Goal: Register for event/course

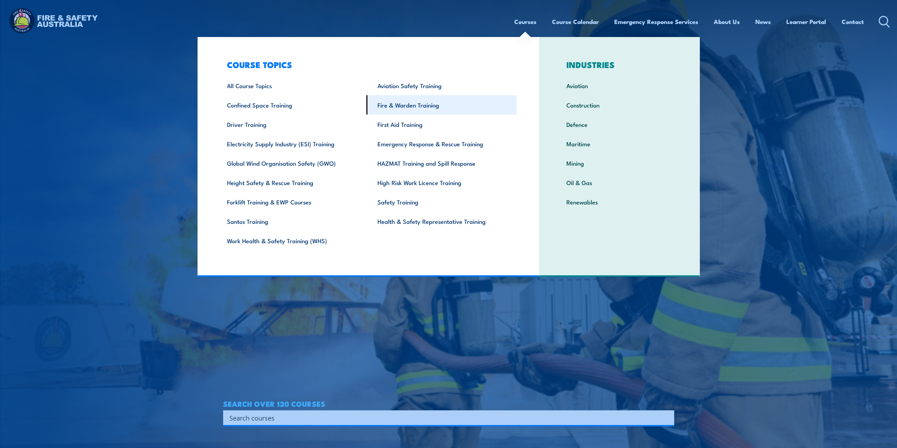
click at [433, 110] on link "Fire & Warden Training" at bounding box center [442, 104] width 151 height 19
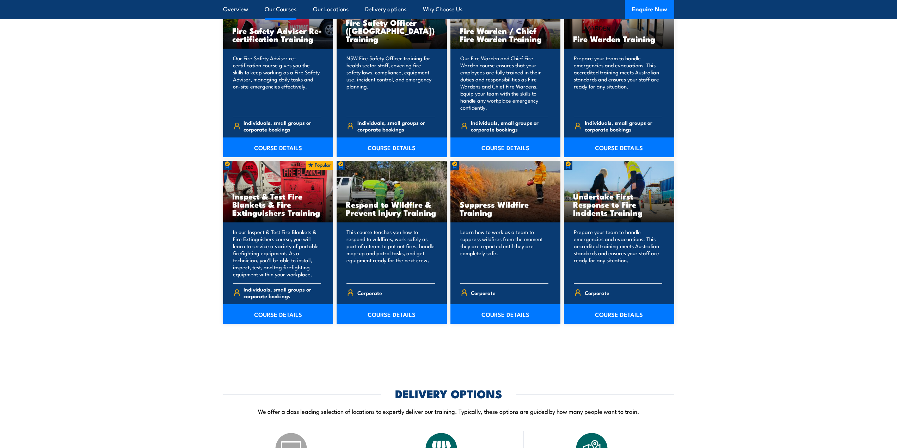
scroll to position [987, 0]
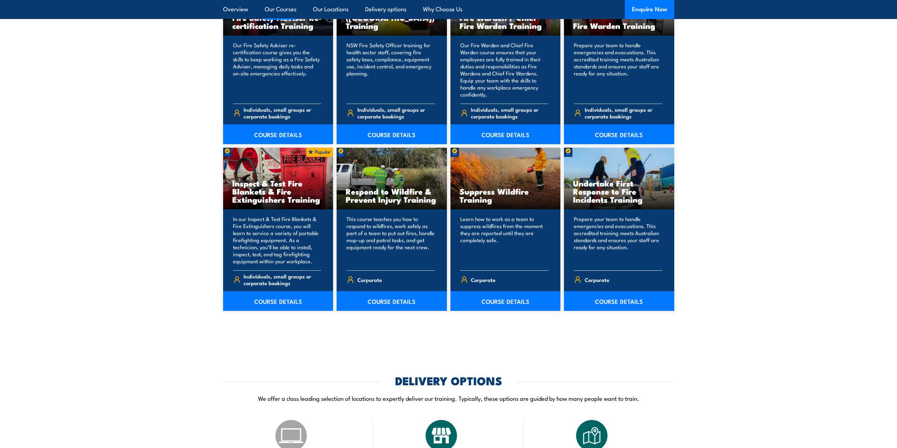
click at [600, 190] on h3 "Undertake First Response to Fire Incidents Training" at bounding box center [619, 191] width 92 height 24
click at [626, 302] on link "COURSE DETAILS" at bounding box center [619, 301] width 110 height 20
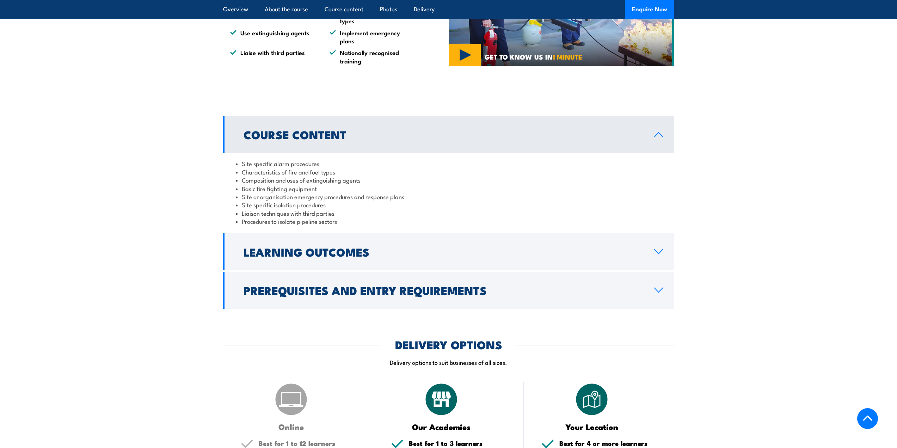
scroll to position [635, 0]
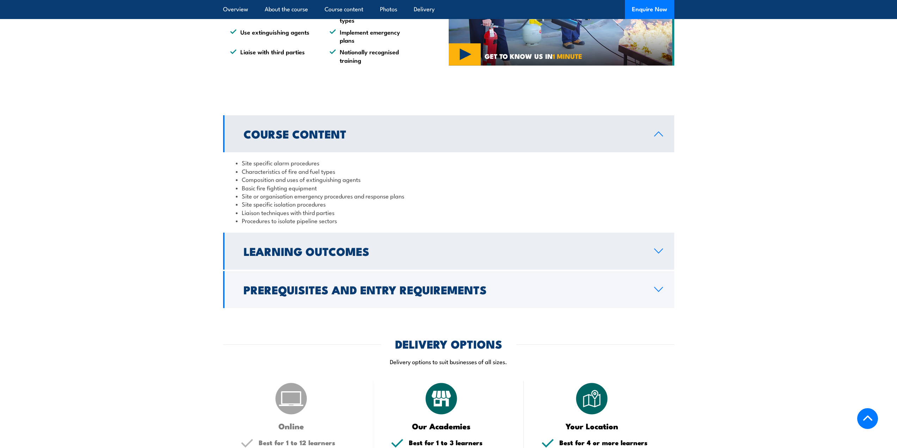
click at [338, 253] on link "Learning Outcomes" at bounding box center [448, 251] width 451 height 37
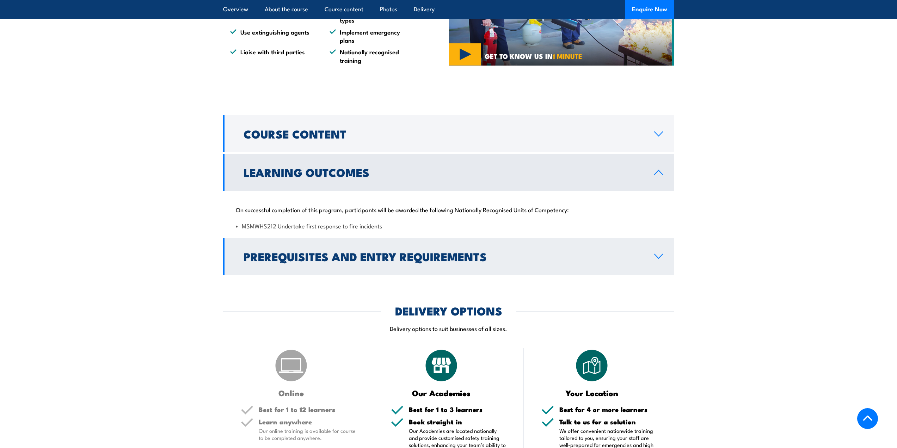
click at [395, 251] on h2 "Prerequisites and Entry Requirements" at bounding box center [443, 256] width 399 height 10
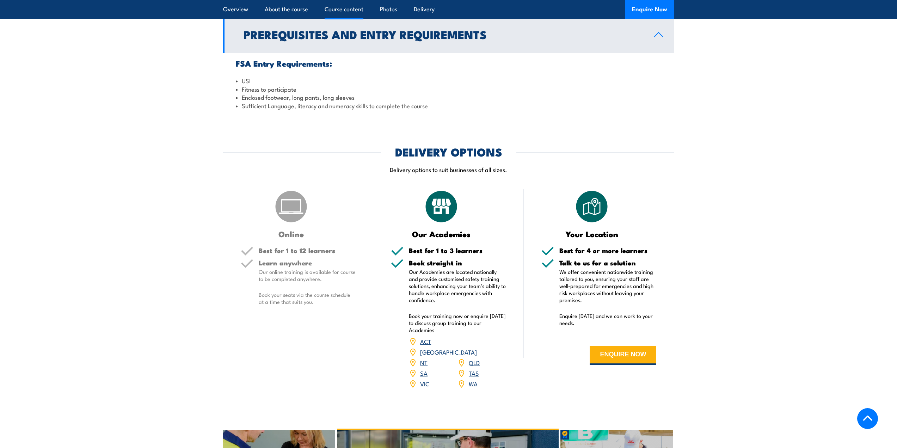
scroll to position [952, 0]
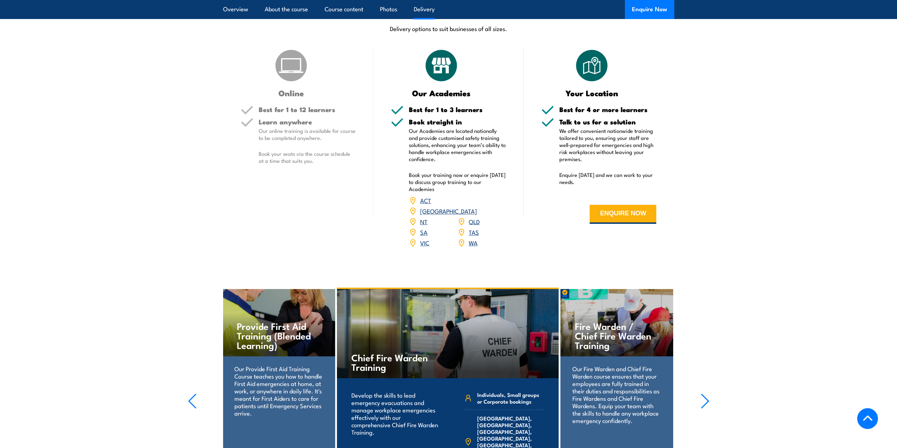
click at [471, 238] on link "WA" at bounding box center [473, 242] width 9 height 8
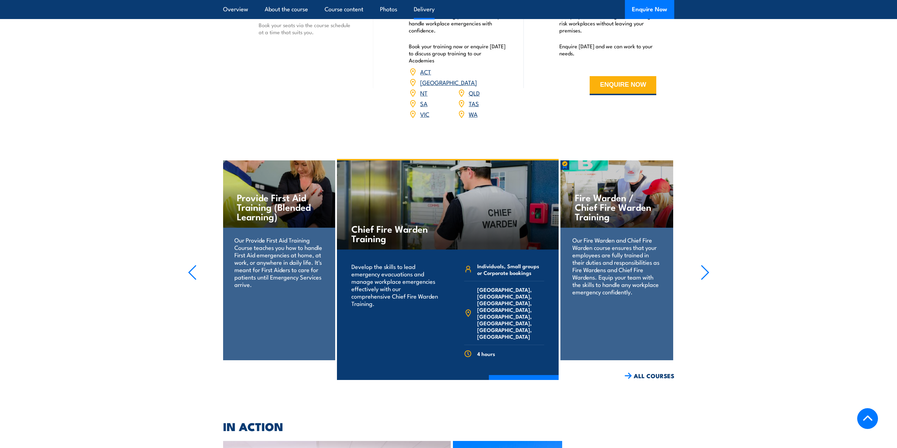
scroll to position [885, 0]
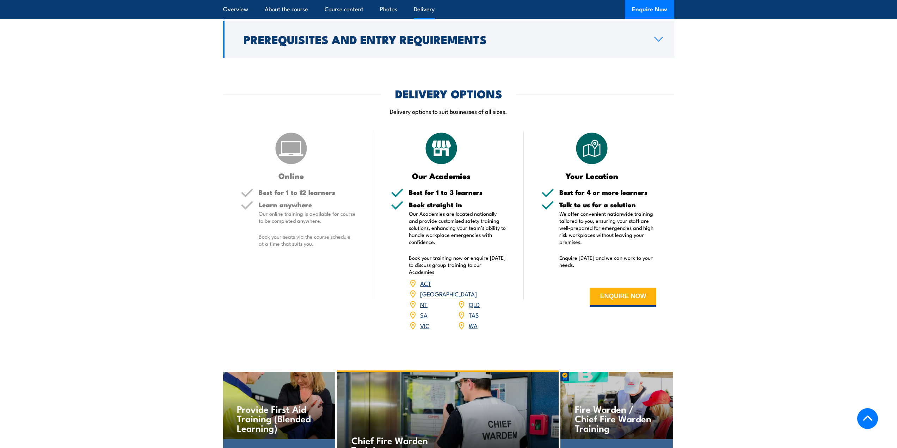
click at [473, 321] on link "WA" at bounding box center [473, 325] width 9 height 8
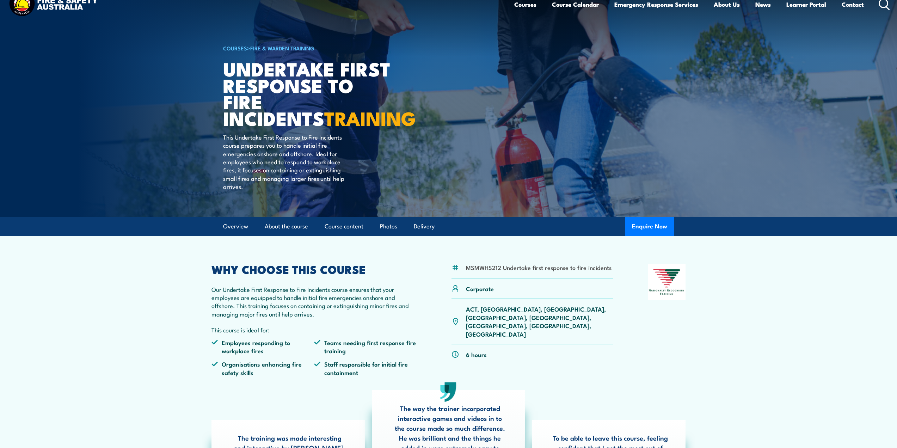
scroll to position [0, 0]
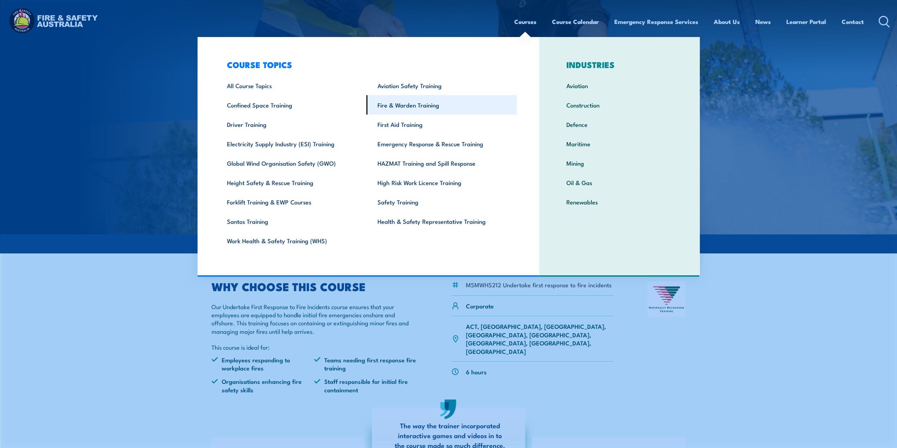
click at [392, 100] on link "Fire & Warden Training" at bounding box center [442, 104] width 151 height 19
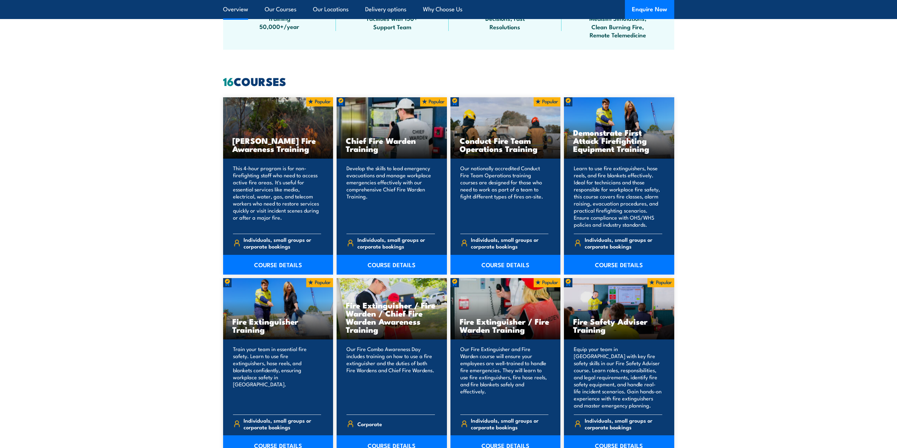
scroll to position [529, 0]
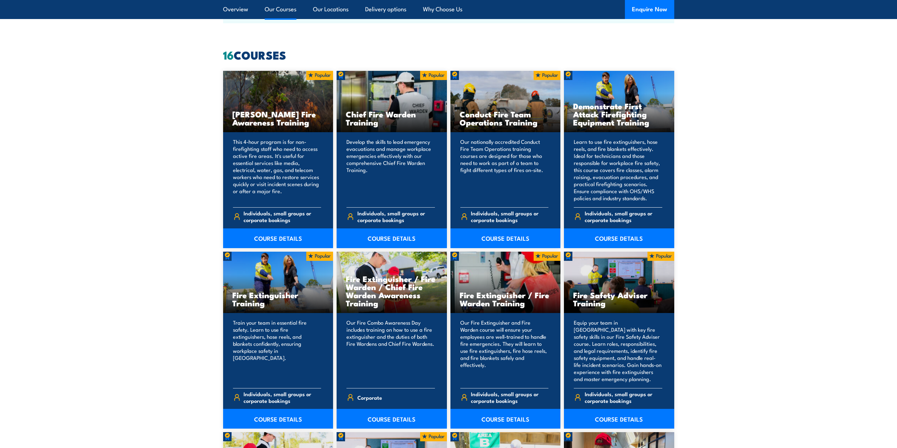
click at [597, 95] on div "Demonstrate First Attack Firefighting Equipment Training" at bounding box center [619, 102] width 110 height 62
click at [620, 242] on link "COURSE DETAILS" at bounding box center [619, 238] width 110 height 20
click at [619, 237] on link "COURSE DETAILS" at bounding box center [619, 238] width 110 height 20
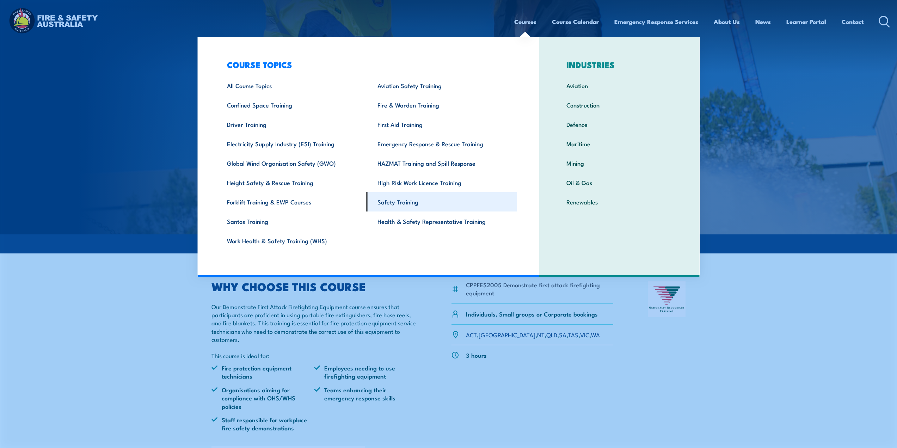
click at [393, 201] on link "Safety Training" at bounding box center [442, 201] width 151 height 19
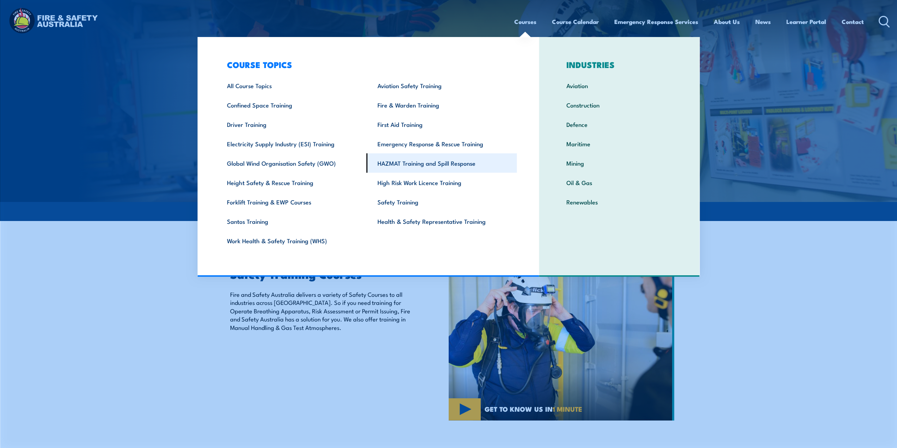
click at [405, 163] on link "HAZMAT Training and Spill Response" at bounding box center [442, 162] width 151 height 19
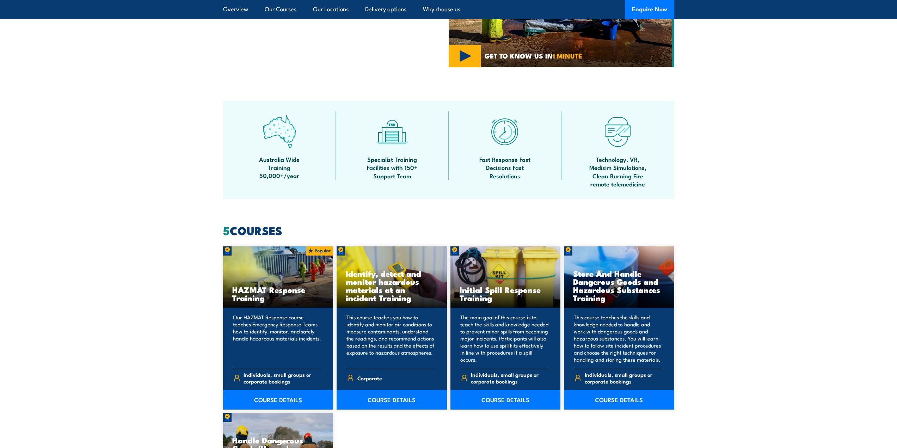
scroll to position [458, 0]
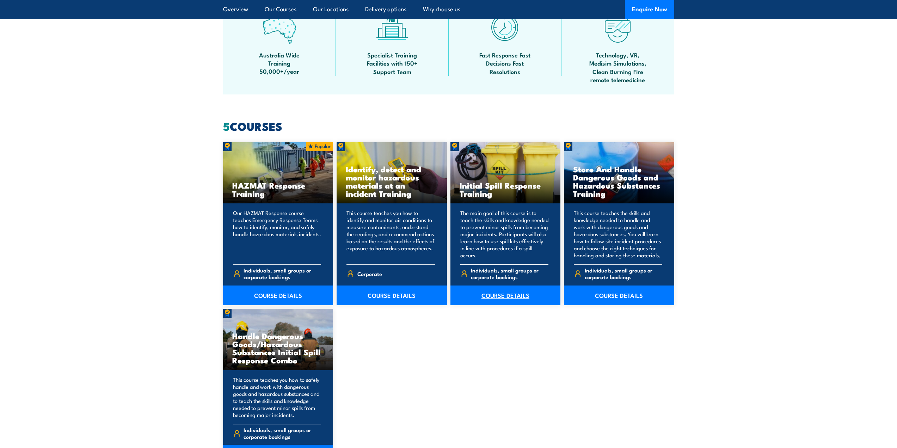
click at [506, 294] on link "COURSE DETAILS" at bounding box center [506, 296] width 110 height 20
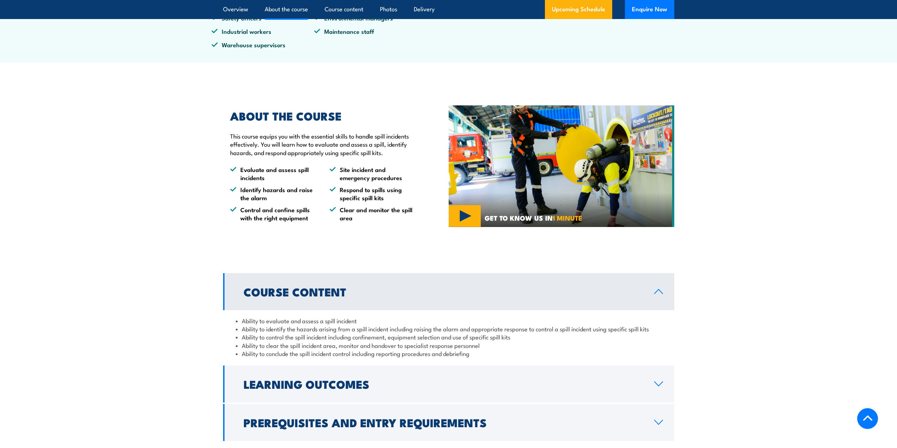
scroll to position [353, 0]
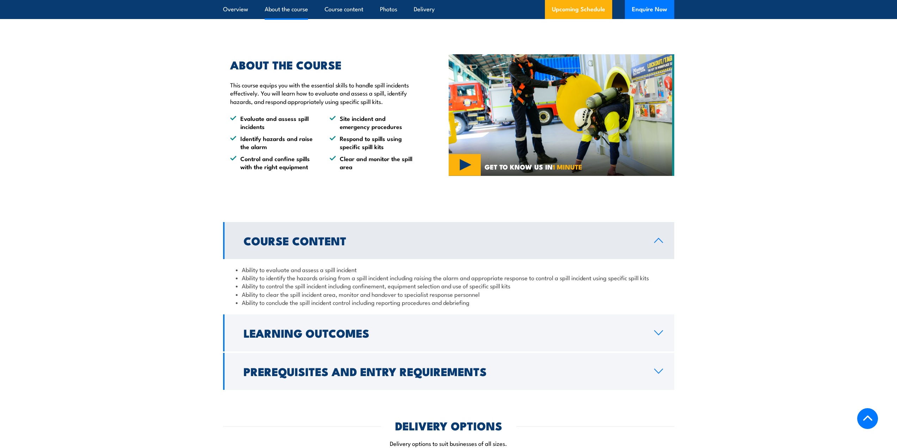
click at [330, 328] on h2 "Learning Outcomes" at bounding box center [443, 333] width 399 height 10
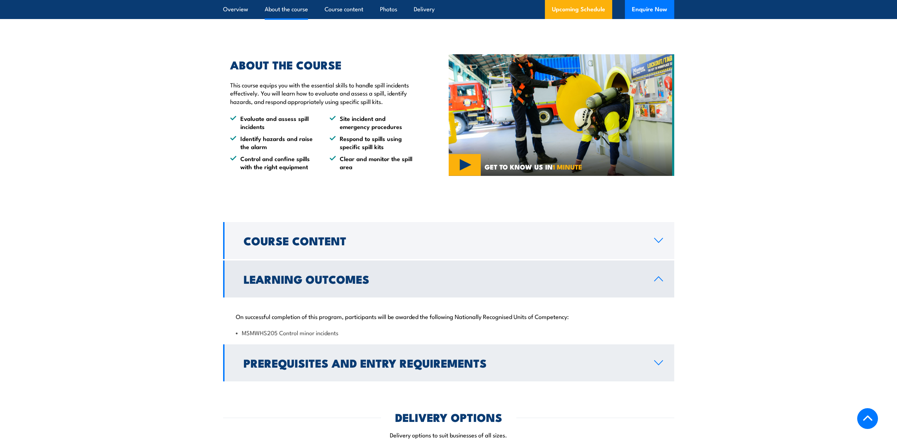
click at [308, 358] on h2 "Prerequisites and Entry Requirements" at bounding box center [443, 363] width 399 height 10
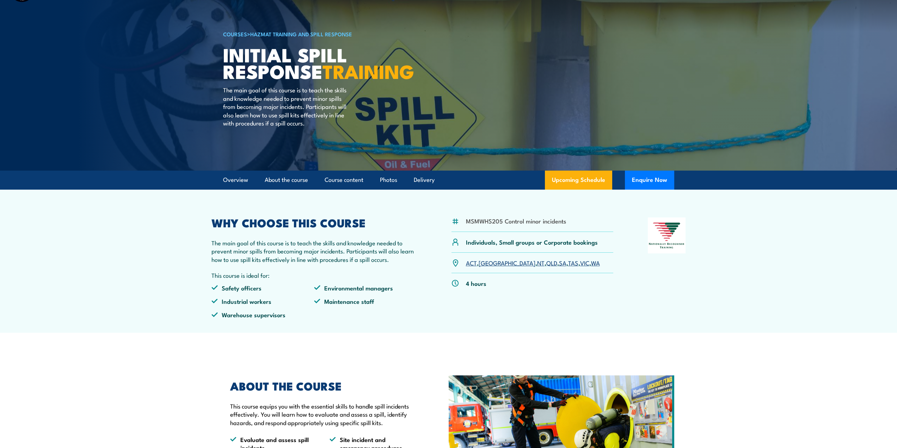
scroll to position [0, 0]
